Goal: Use online tool/utility

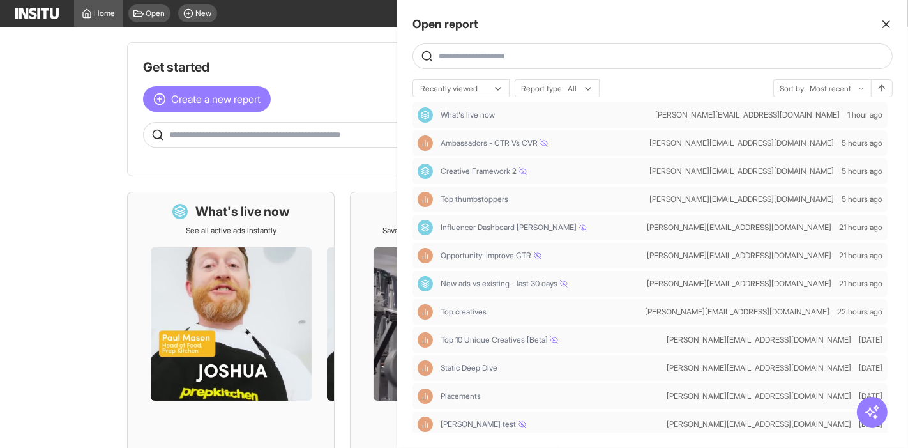
click at [208, 9] on div at bounding box center [454, 224] width 908 height 448
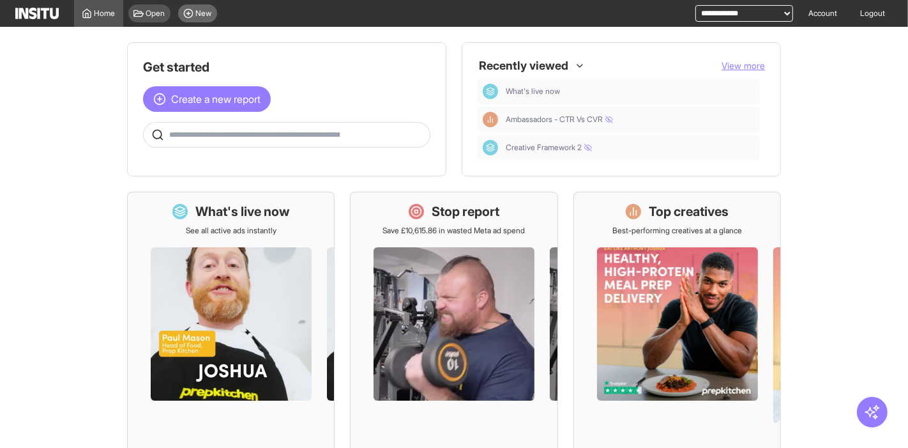
click at [209, 13] on span "New" at bounding box center [204, 13] width 16 height 10
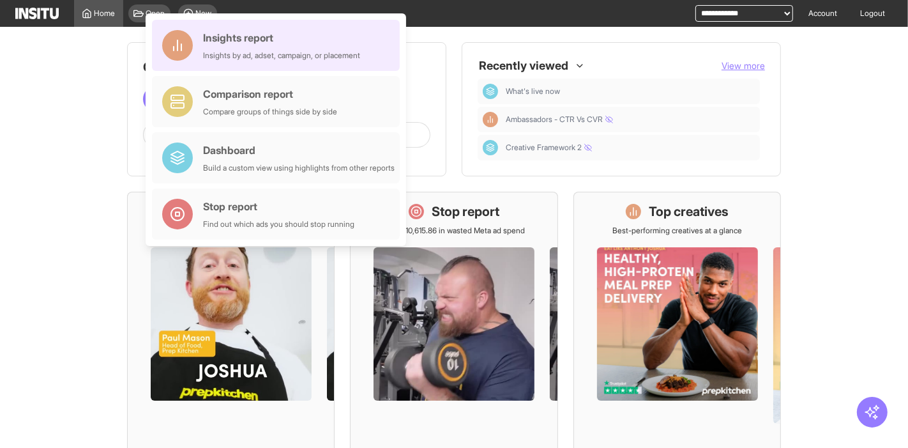
click at [241, 43] on div "Insights report" at bounding box center [281, 37] width 157 height 15
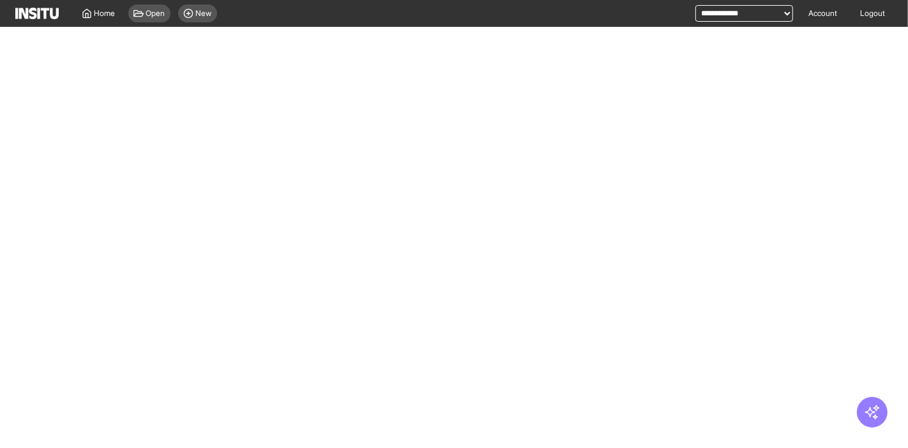
select select "**"
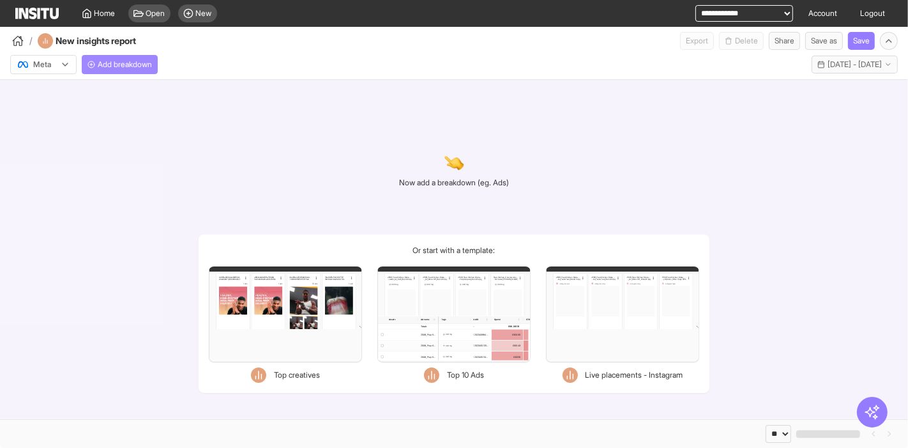
click at [149, 55] on button "Add breakdown" at bounding box center [120, 64] width 76 height 19
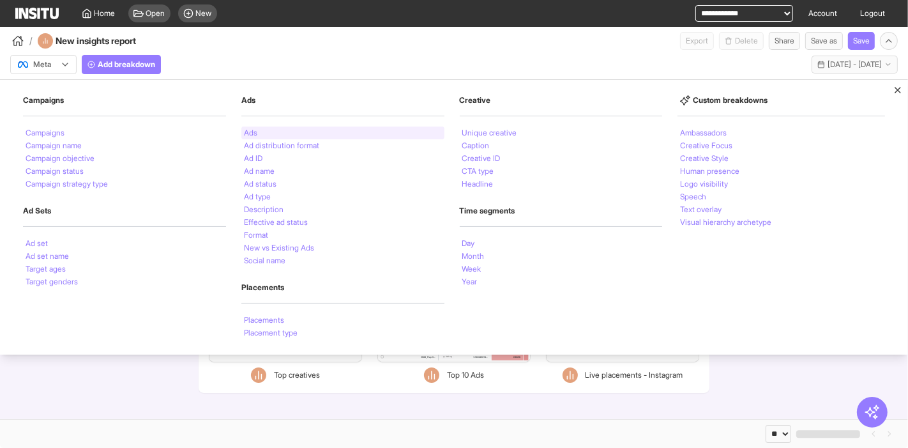
click at [259, 133] on div "Ads" at bounding box center [342, 132] width 203 height 13
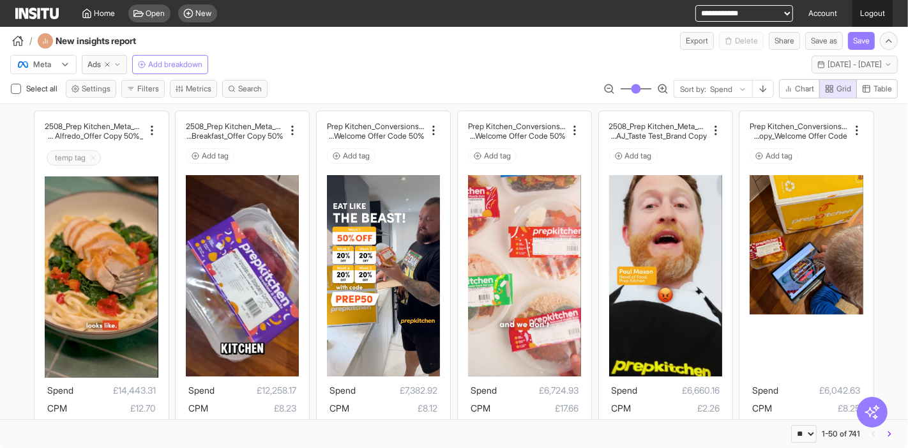
click at [885, 14] on link "Logout" at bounding box center [872, 13] width 40 height 27
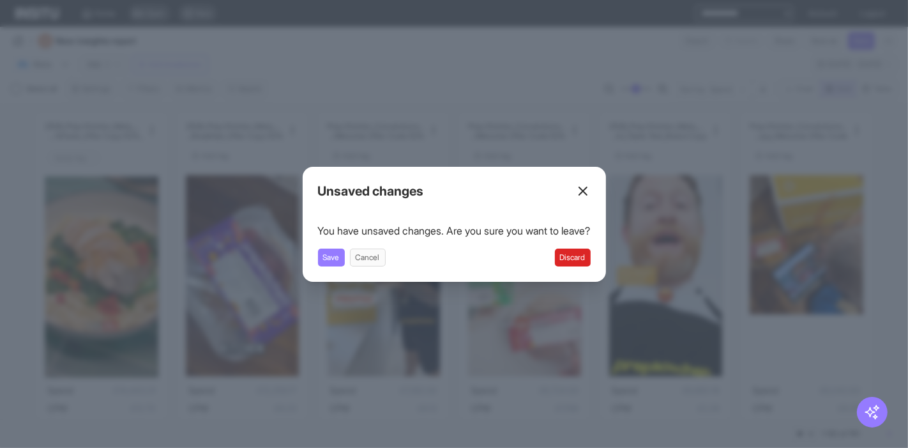
click at [578, 267] on div "Unsaved changes You have unsaved changes. Are you sure you want to leave? Save …" at bounding box center [454, 224] width 303 height 115
click at [576, 266] on button "Discard" at bounding box center [573, 257] width 36 height 18
